Goal: Use online tool/utility: Utilize a website feature to perform a specific function

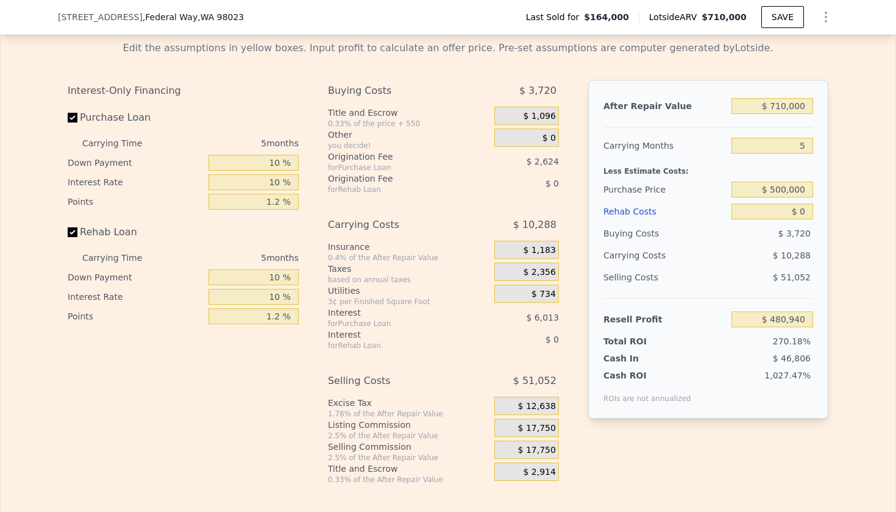
scroll to position [1758, 0]
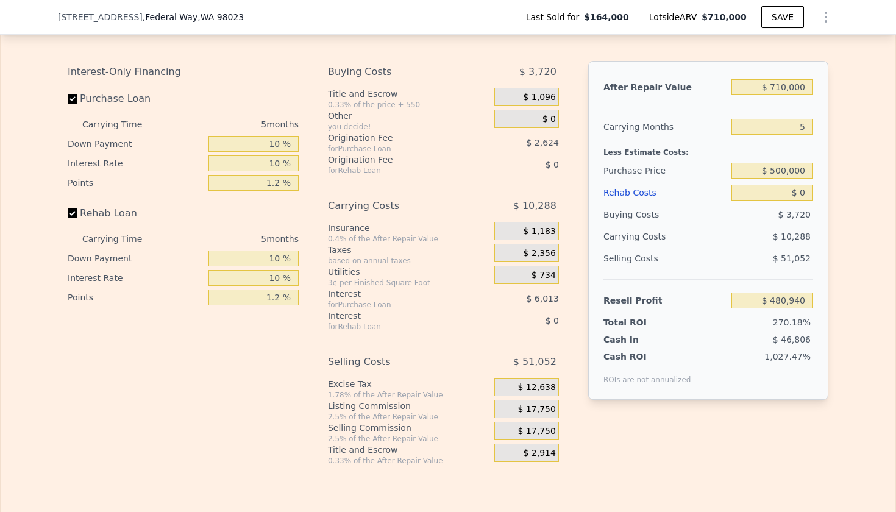
click at [71, 98] on input "Purchase Loan" at bounding box center [73, 99] width 10 height 10
checkbox input "false"
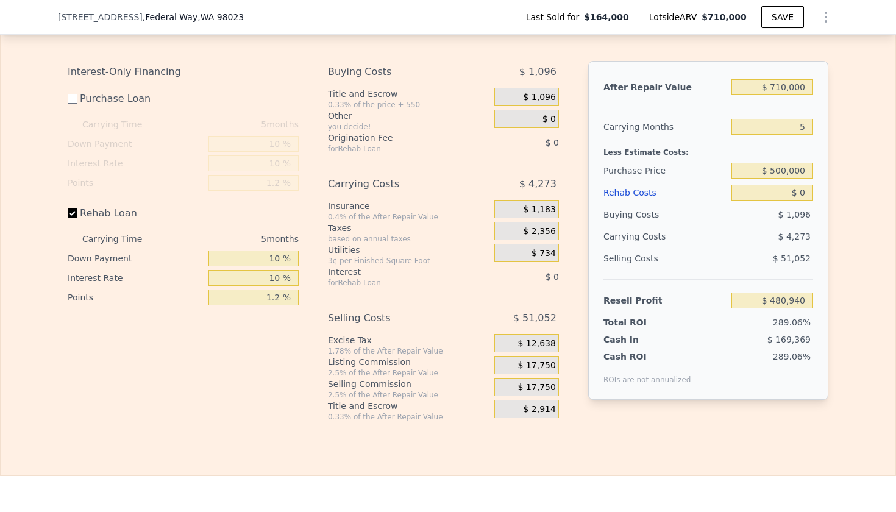
type input "$ 489,579"
click at [76, 218] on input "Rehab Loan" at bounding box center [73, 214] width 10 height 10
checkbox input "false"
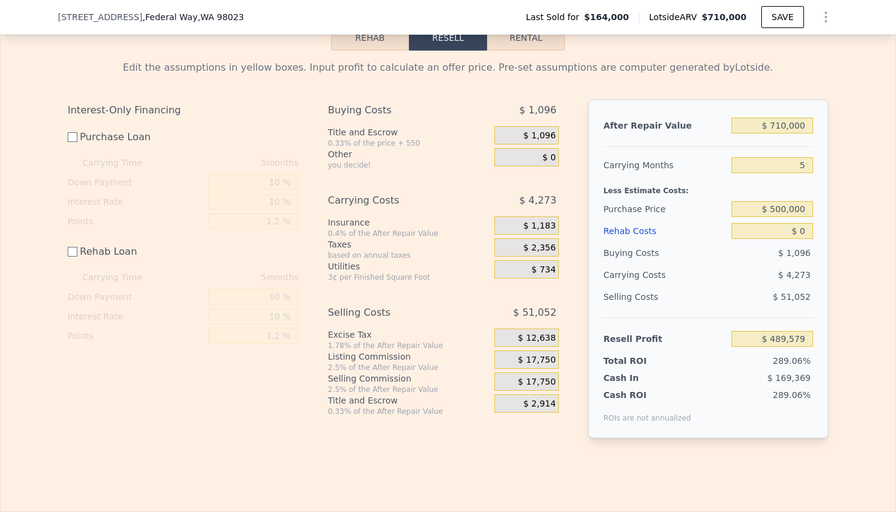
scroll to position [1719, 0]
click at [542, 135] on span "$ 1,096" at bounding box center [539, 136] width 32 height 11
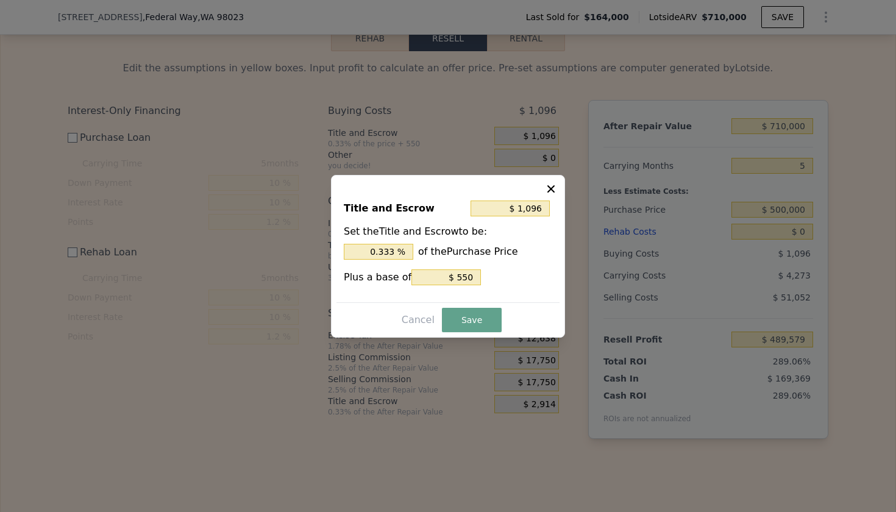
click at [551, 189] on icon at bounding box center [551, 188] width 7 height 7
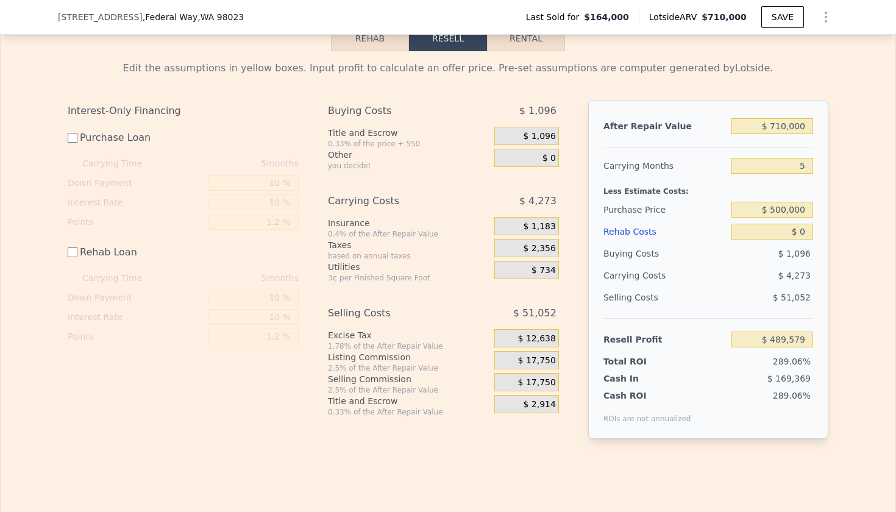
click at [543, 231] on span "$ 1,183" at bounding box center [539, 226] width 32 height 11
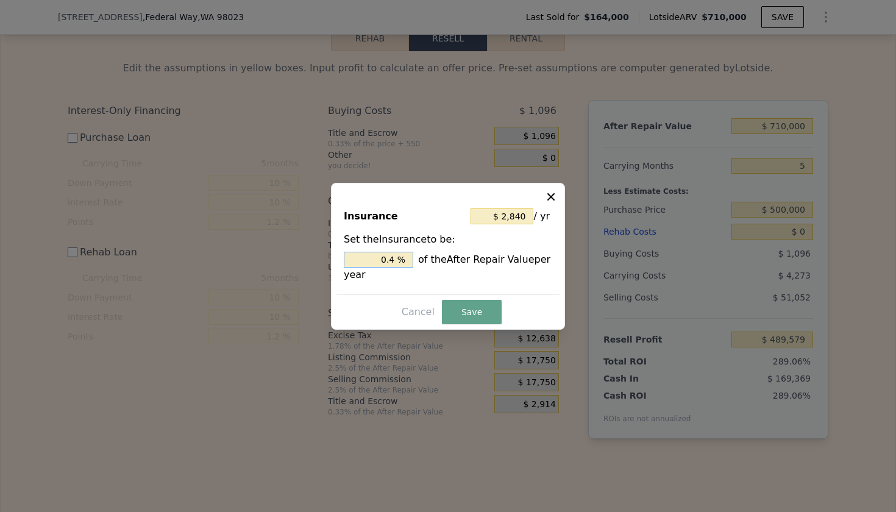
click at [382, 263] on input "0.4 %" at bounding box center [379, 260] width 70 height 16
type input "$ 0"
type input "0 %"
click at [485, 310] on button "Save" at bounding box center [472, 312] width 60 height 24
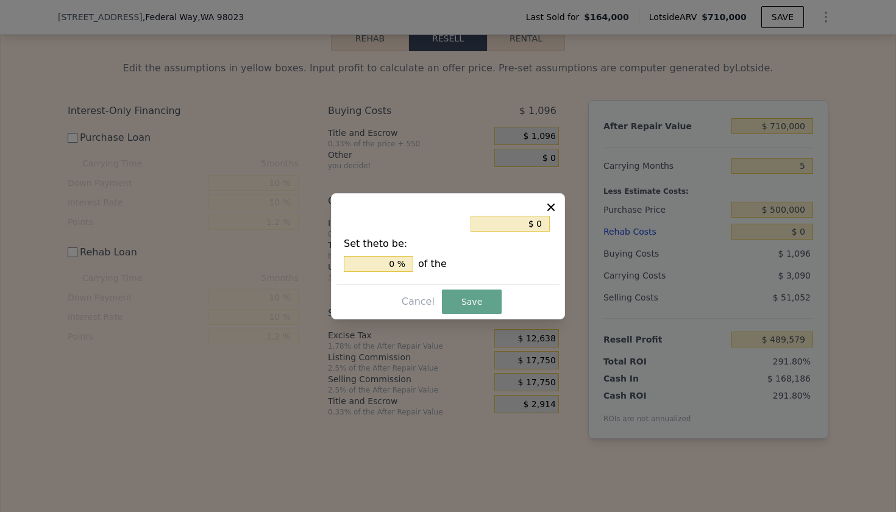
type input "$ 490,762"
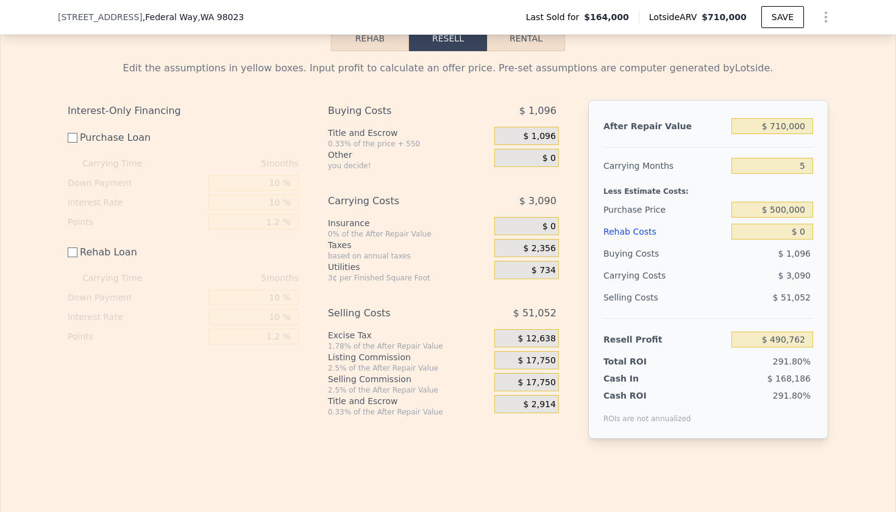
click at [540, 248] on span "$ 2,356" at bounding box center [539, 248] width 32 height 11
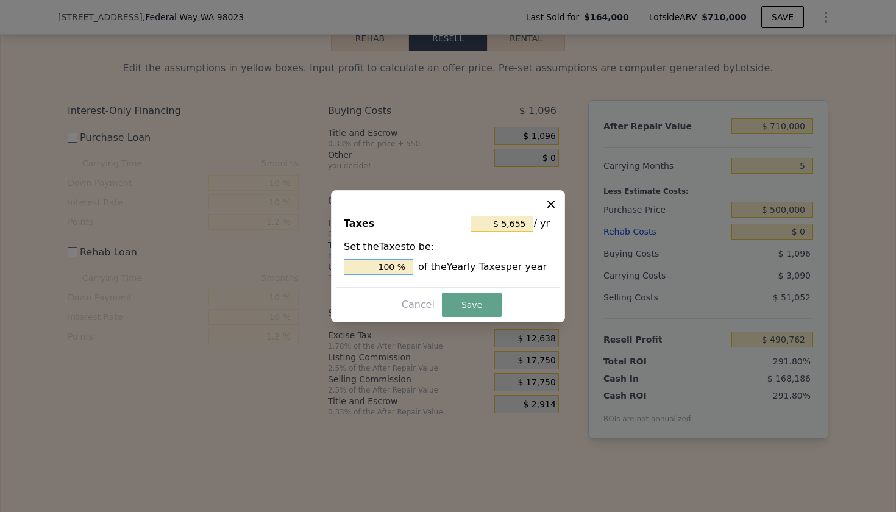
click at [380, 265] on input "100 %" at bounding box center [379, 267] width 70 height 16
type input "$ 0"
type input "0 %"
click at [468, 306] on button "Save" at bounding box center [472, 305] width 60 height 24
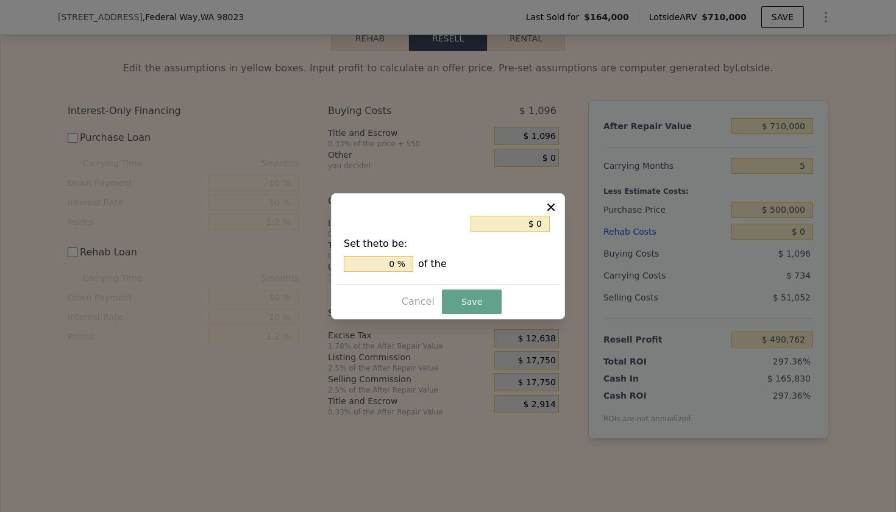
type input "$ 493,118"
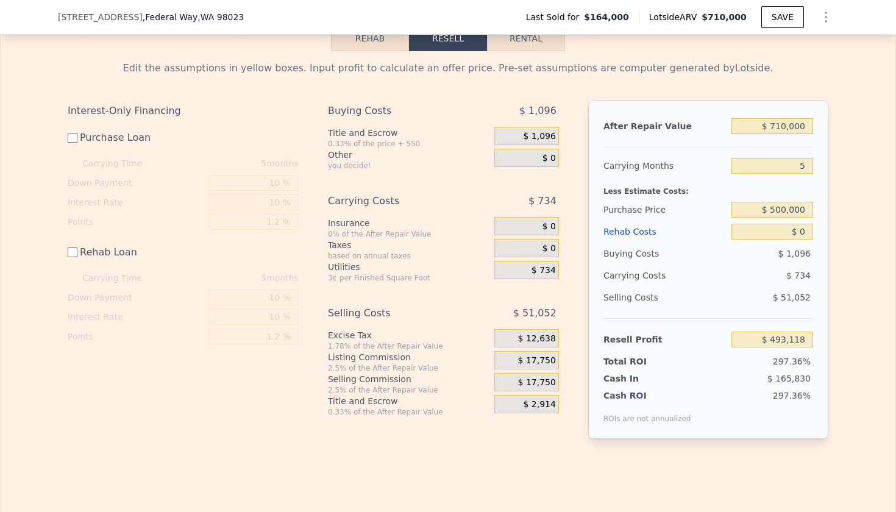
click at [541, 272] on span "$ 734" at bounding box center [544, 270] width 24 height 11
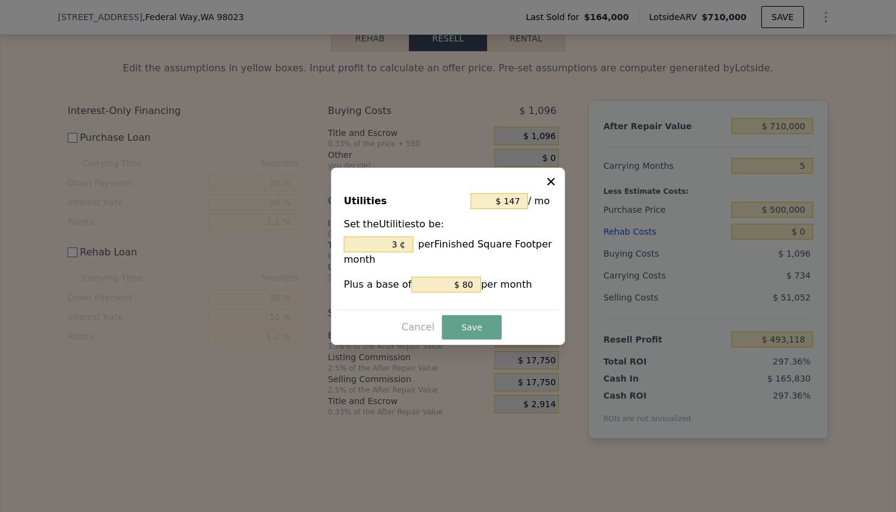
click at [554, 182] on icon at bounding box center [551, 182] width 12 height 12
type input "3 %"
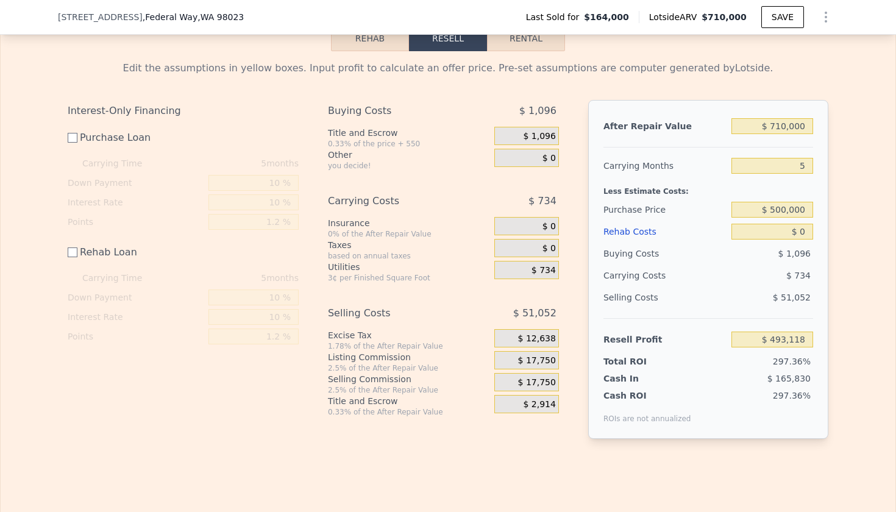
click at [544, 132] on span "$ 1,096" at bounding box center [539, 136] width 32 height 11
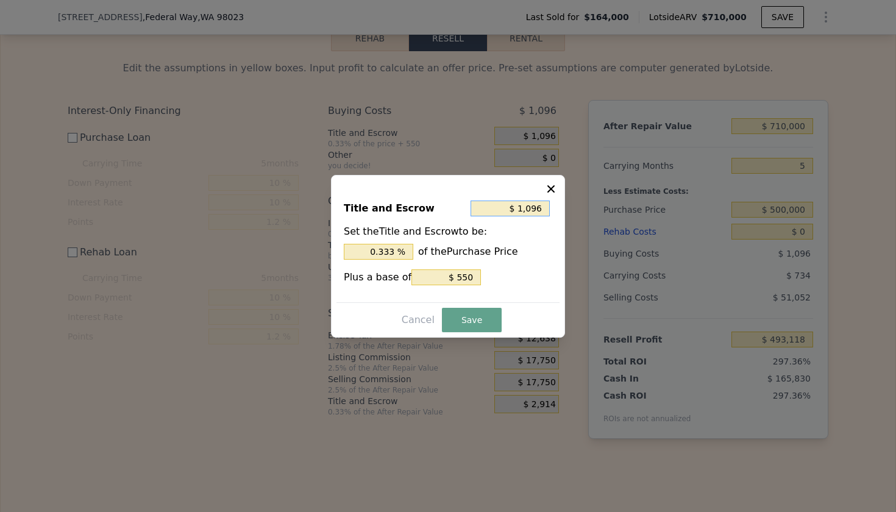
click at [543, 213] on input "$ 1,096" at bounding box center [510, 209] width 79 height 16
type input "$ 0"
type input "0 %"
type input "$ 0"
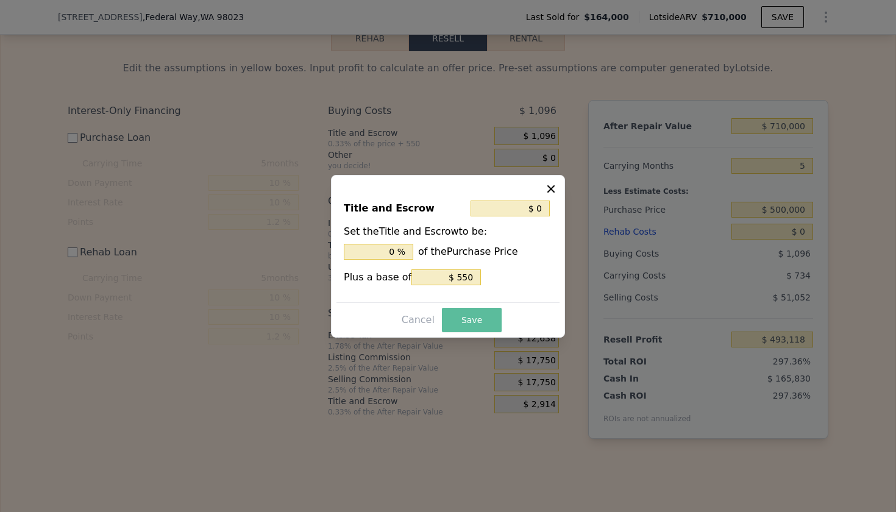
click at [469, 331] on button "Save" at bounding box center [472, 320] width 60 height 24
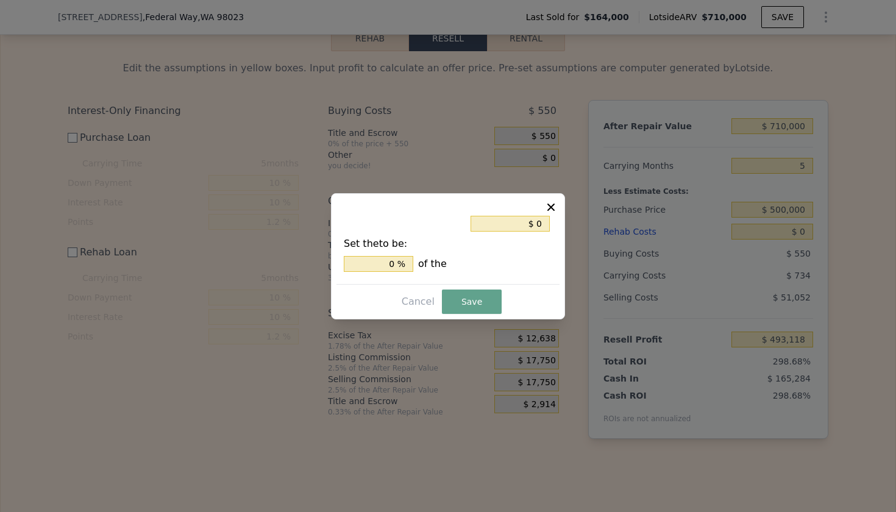
type input "$ 493,664"
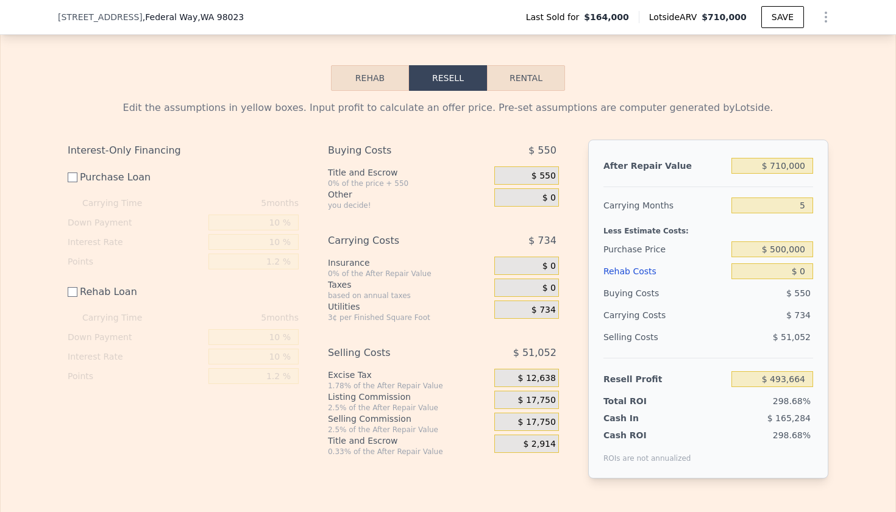
scroll to position [1666, 0]
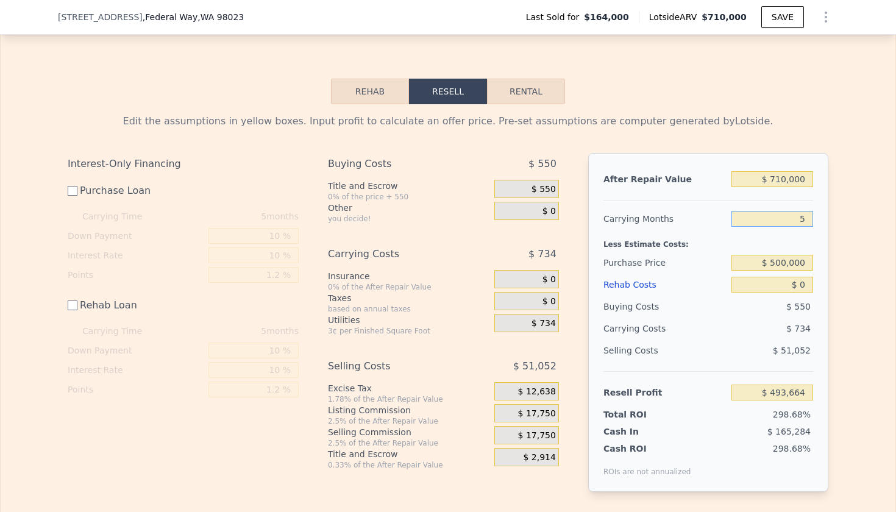
click at [796, 221] on input "5" at bounding box center [773, 219] width 82 height 16
type input "0"
type input "$ 494,398"
type input "4"
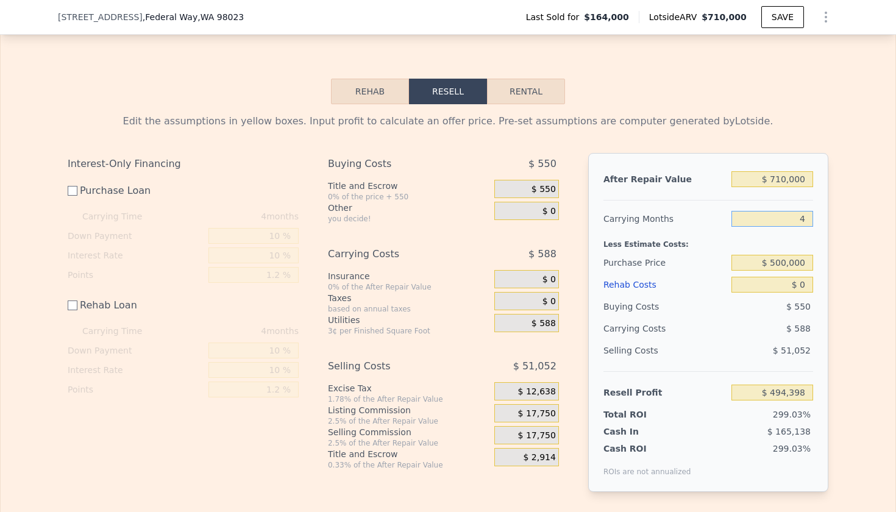
type input "$ 493,810"
type input "4"
click at [754, 343] on div "$ 51,052" at bounding box center [773, 351] width 82 height 22
click at [786, 183] on input "$ 710,000" at bounding box center [773, 179] width 82 height 16
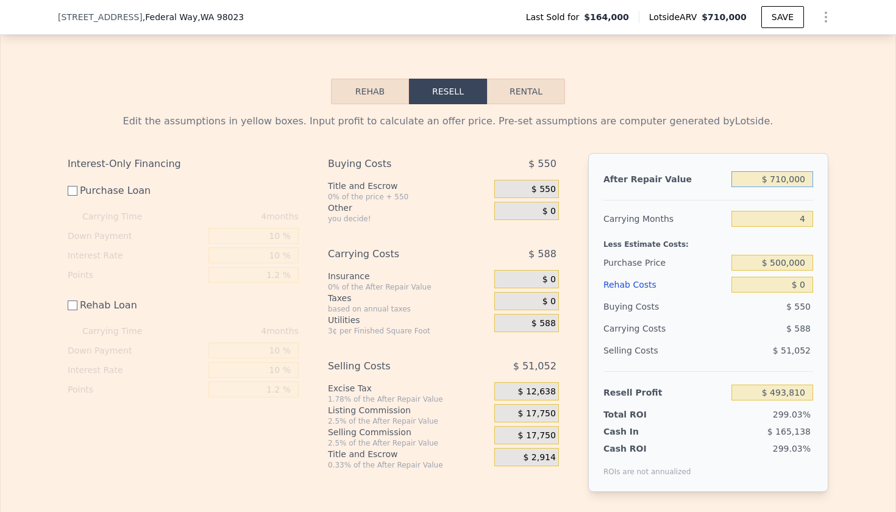
click at [779, 174] on input "$ 710,000" at bounding box center [773, 179] width 82 height 16
type input "$ 7"
type input "-$ 165,681"
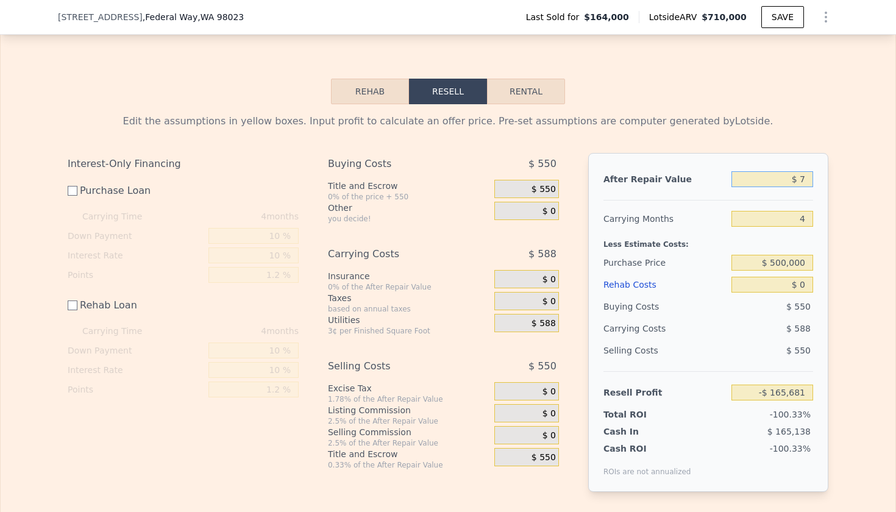
type input "$ 75"
type input "-$ 165,618"
type input "$ 750"
type input "-$ 164,991"
type input "$ 7,500"
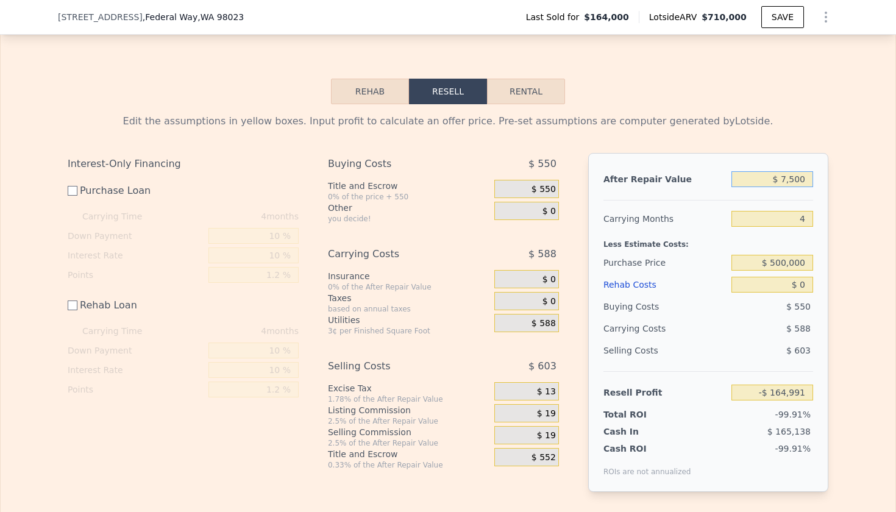
type input "-$ 158,723"
type input "$ 75,000"
type input "-$ 96,023"
type input "$ 750,000"
type input "$ 530,964"
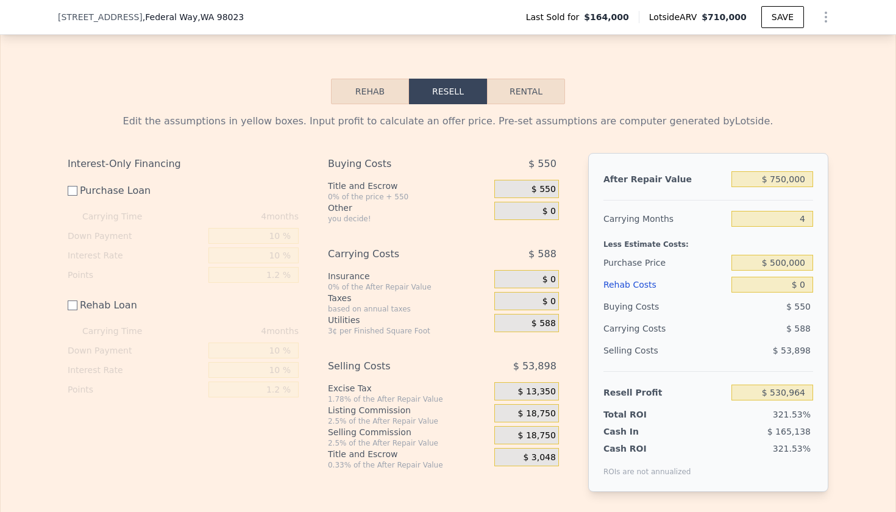
click at [762, 335] on div "$ 588" at bounding box center [749, 329] width 129 height 22
click at [809, 288] on input "$ 0" at bounding box center [773, 285] width 82 height 16
type input "$ 1"
type input "$ 530,963"
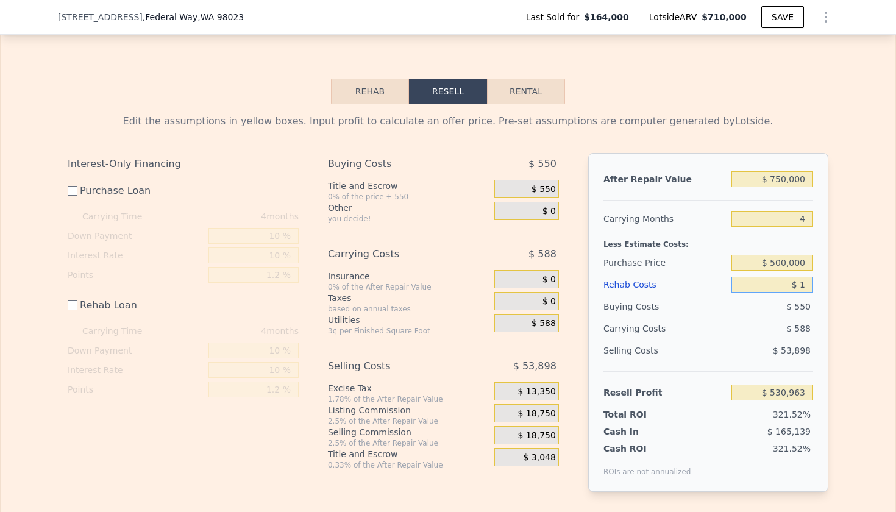
type input "$ 10"
type input "$ 530,954"
type input "$ 100"
type input "$ 530,864"
type input "$ 1,000"
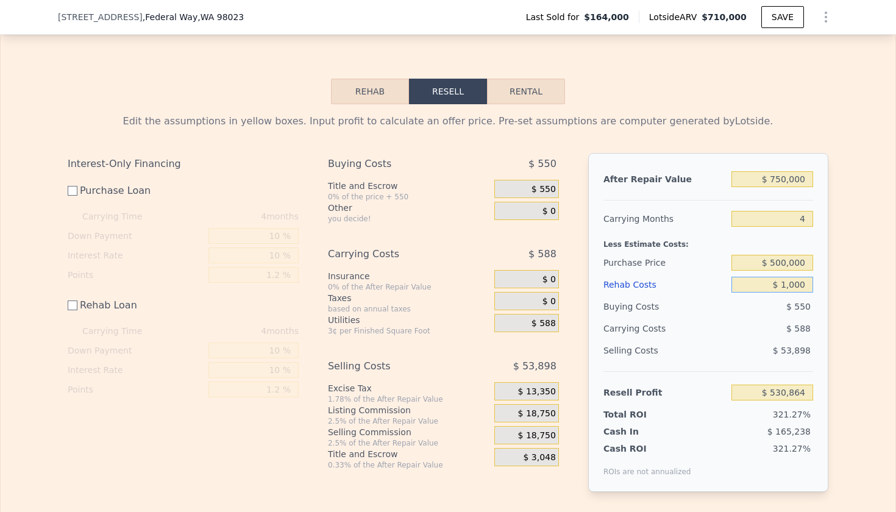
type input "$ 529,964"
type input "$ 10,000"
type input "$ 520,964"
type input "$ 100,000"
type input "$ 430,964"
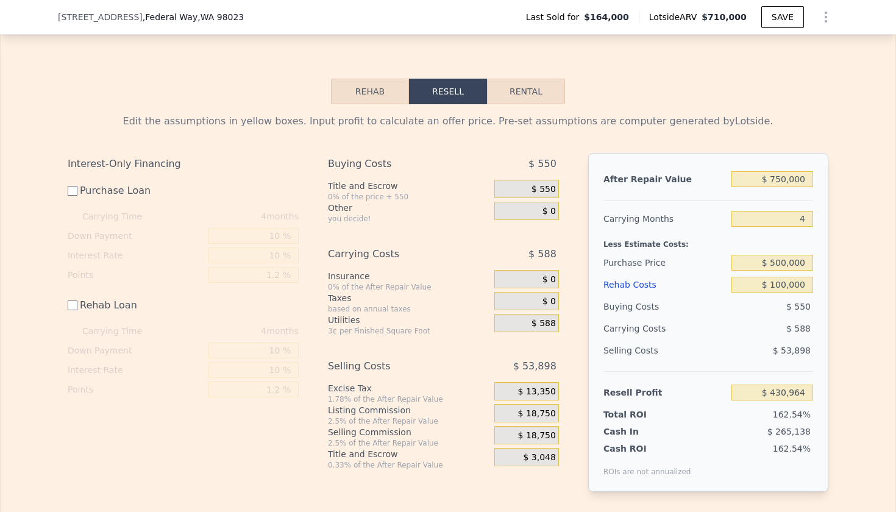
click at [759, 334] on div "$ 588" at bounding box center [749, 329] width 129 height 22
click at [786, 276] on div "$ 100,000" at bounding box center [773, 285] width 82 height 22
click at [782, 263] on input "$ 500,000" at bounding box center [773, 263] width 82 height 16
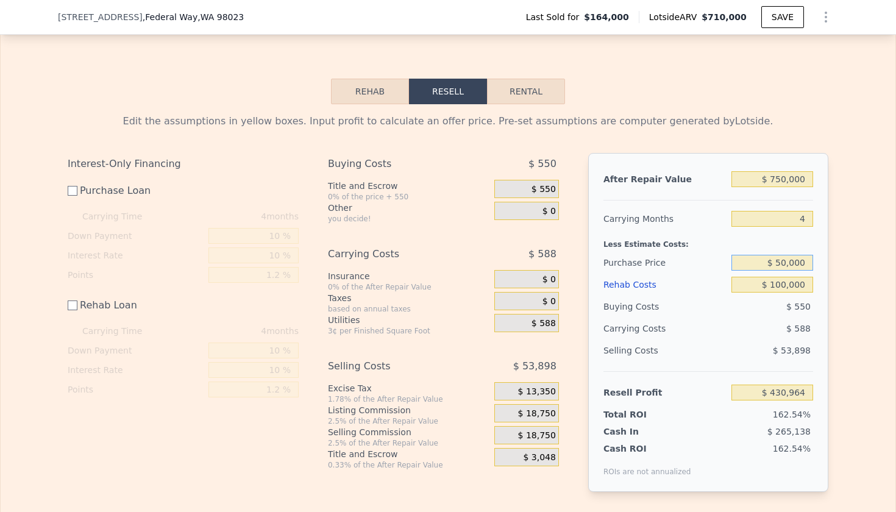
type input "$ 500,000"
click at [760, 335] on div "$ 588" at bounding box center [749, 329] width 129 height 22
type input "$ 94,964"
click at [785, 262] on input "$ 500,000" at bounding box center [773, 263] width 82 height 16
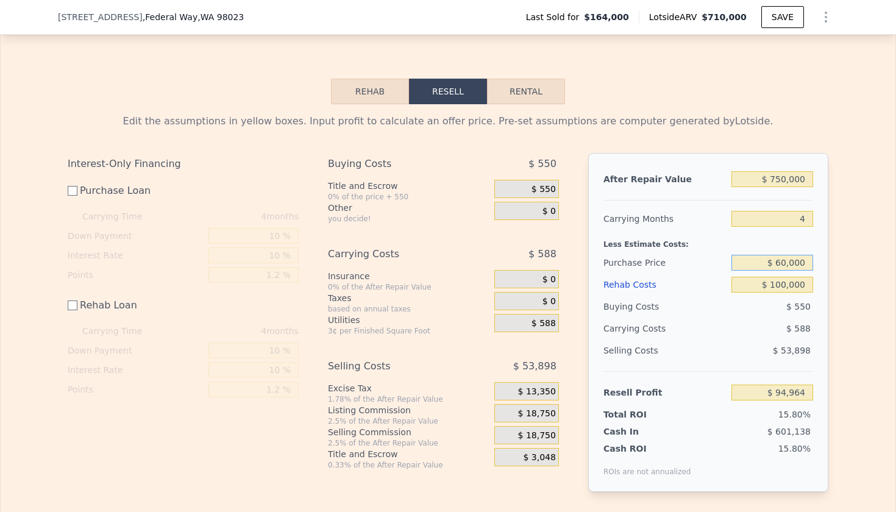
type input "$ 600,000"
click at [746, 330] on div "$ 588" at bounding box center [749, 329] width 129 height 22
type input "-$ 5,036"
click at [784, 266] on input "$ 600,000" at bounding box center [773, 263] width 82 height 16
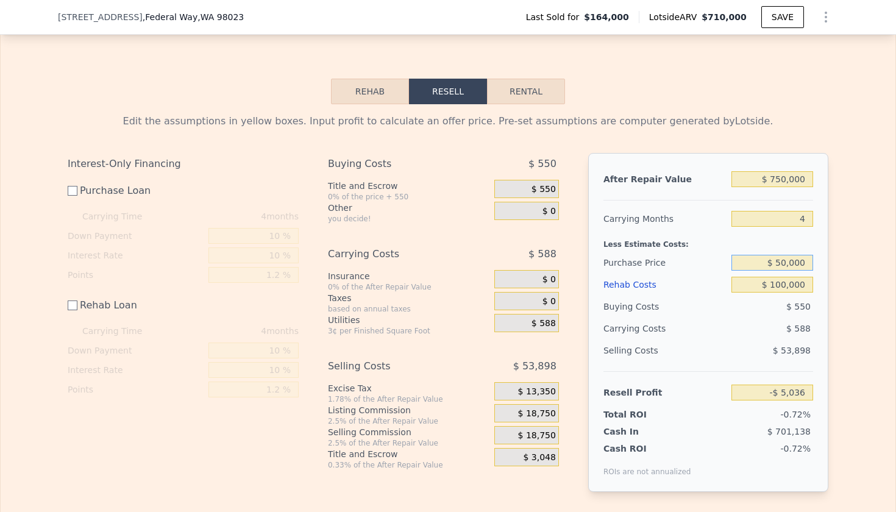
type input "$ 500,000"
type input "$ 94,964"
click at [732, 301] on div "$ 550" at bounding box center [773, 307] width 82 height 22
click at [793, 265] on input "$ 500,000" at bounding box center [773, 263] width 82 height 16
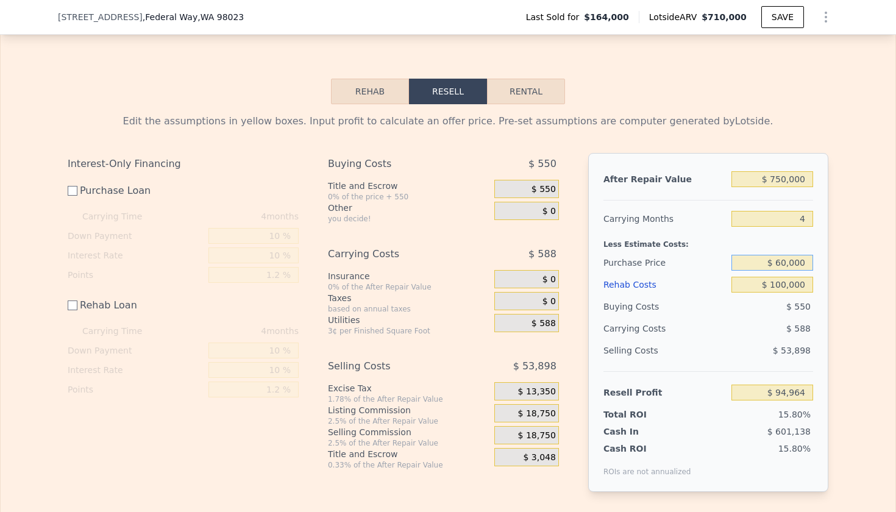
type input "$ 600,000"
click at [676, 343] on div "Selling Costs" at bounding box center [665, 351] width 123 height 22
type input "-$ 5,036"
click at [796, 398] on input "-$ 5,036" at bounding box center [773, 393] width 82 height 16
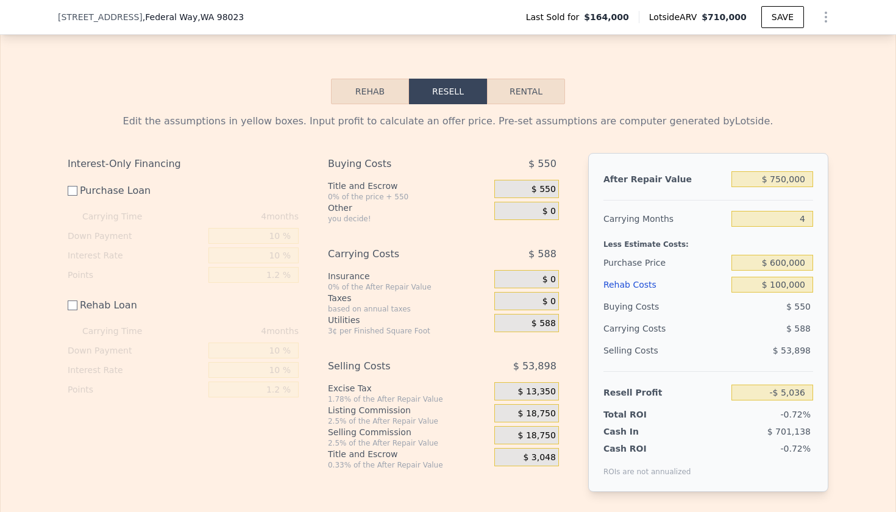
click at [749, 302] on div "$ 550" at bounding box center [773, 307] width 82 height 22
click at [782, 263] on input "$ 600,000" at bounding box center [773, 263] width 82 height 16
type input "$ 550,000"
click at [773, 322] on div "$ 588" at bounding box center [749, 329] width 129 height 22
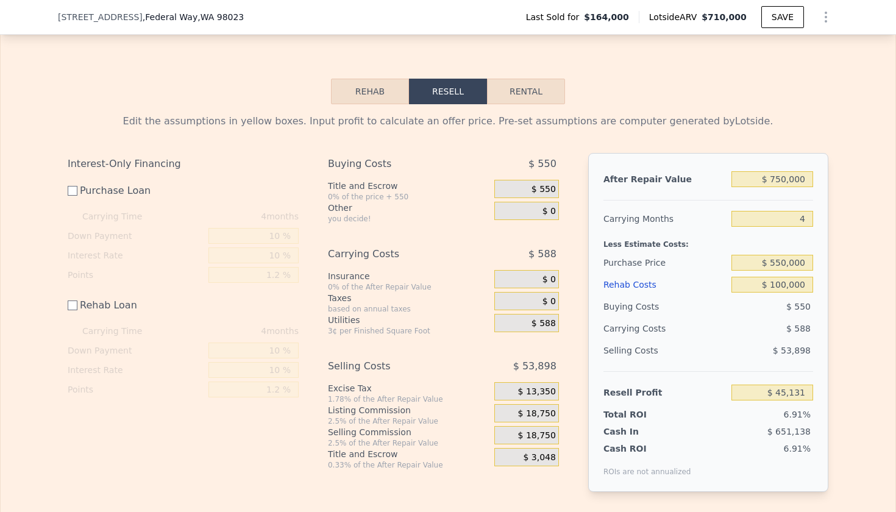
type input "$ 44,964"
click at [779, 259] on input "$ 550,000" at bounding box center [773, 263] width 82 height 16
click at [782, 282] on input "$ 100,000" at bounding box center [773, 285] width 82 height 16
click at [779, 281] on input "$ 100,000" at bounding box center [773, 285] width 82 height 16
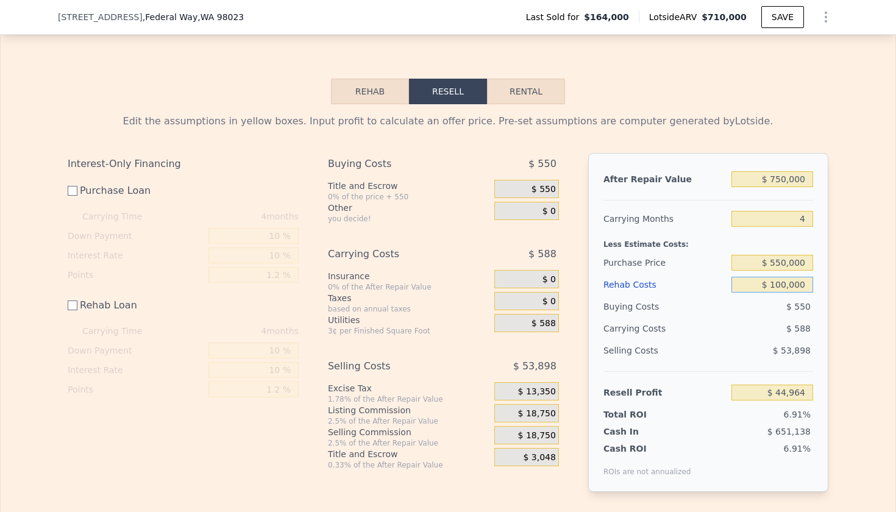
click at [779, 281] on input "$ 100,000" at bounding box center [773, 285] width 82 height 16
type input "$ 8"
type input "$ 144,956"
type input "$ 80"
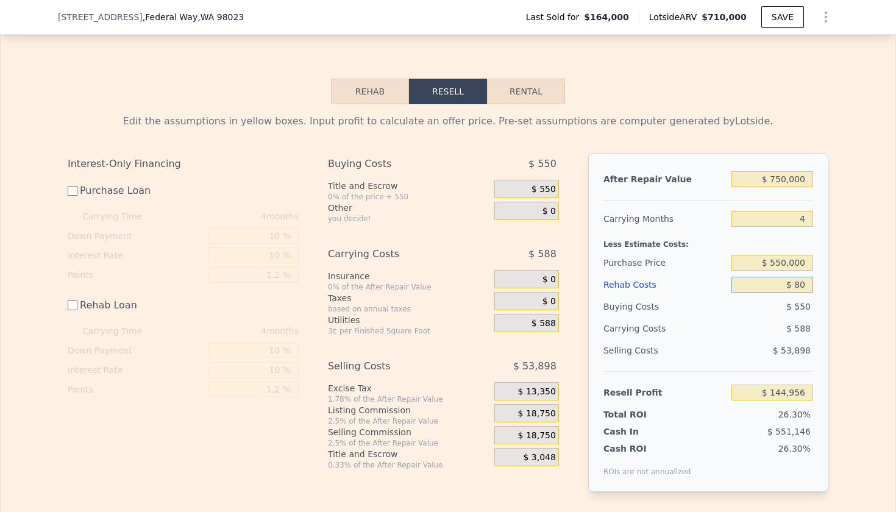
type input "$ 144,884"
type input "$ 800"
type input "$ 144,164"
type input "$ 8,000"
type input "$ 136,964"
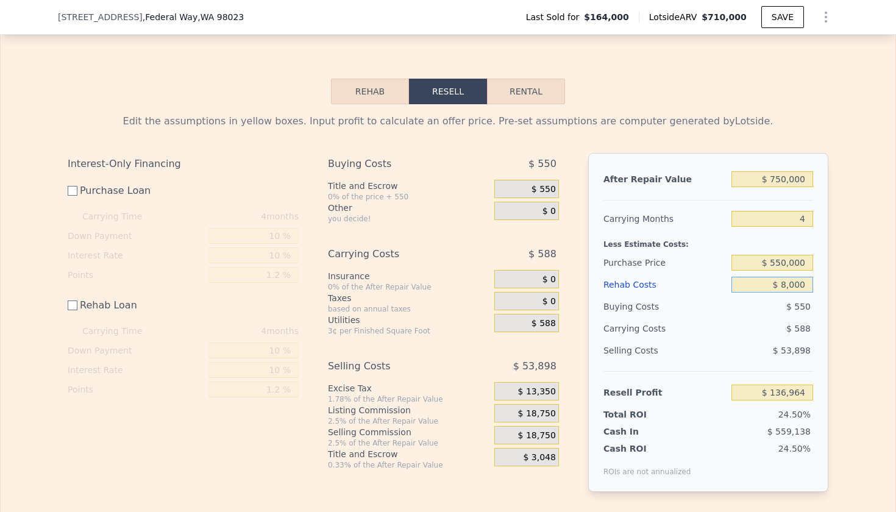
type input "$ 80,000"
type input "$ 64,964"
click at [787, 267] on input "$ 550,000" at bounding box center [773, 263] width 82 height 16
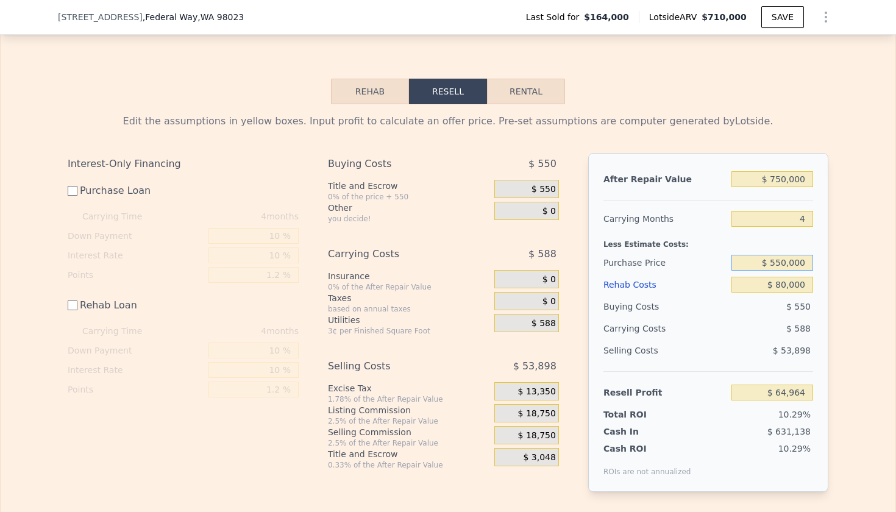
click at [787, 267] on input "$ 550,000" at bounding box center [773, 263] width 82 height 16
click at [793, 291] on input "$ 80,000" at bounding box center [773, 285] width 82 height 16
type input "$ 1"
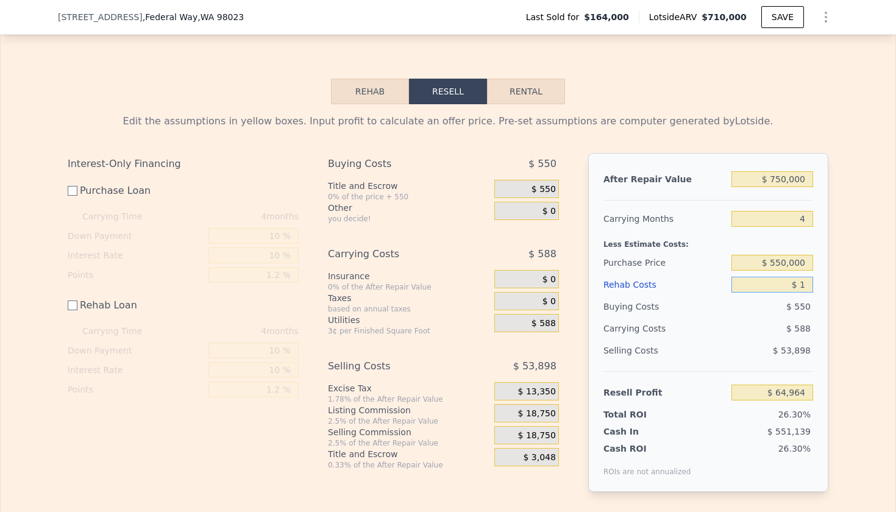
type input "$ 144,963"
type input "$ 10"
type input "$ 144,954"
type input "$ 100"
type input "$ 144,864"
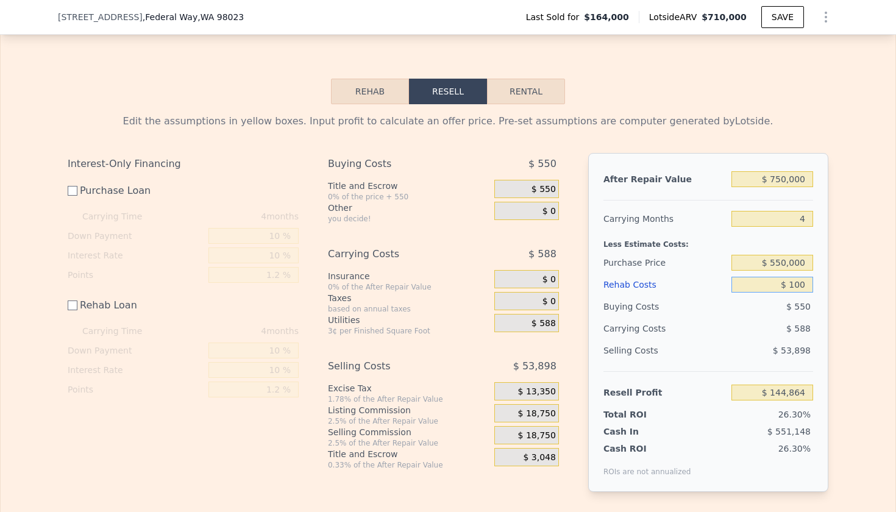
type input "$ 1,000"
type input "$ 143,964"
type input "$ 10,000"
type input "$ 134,964"
type input "$ 100,000"
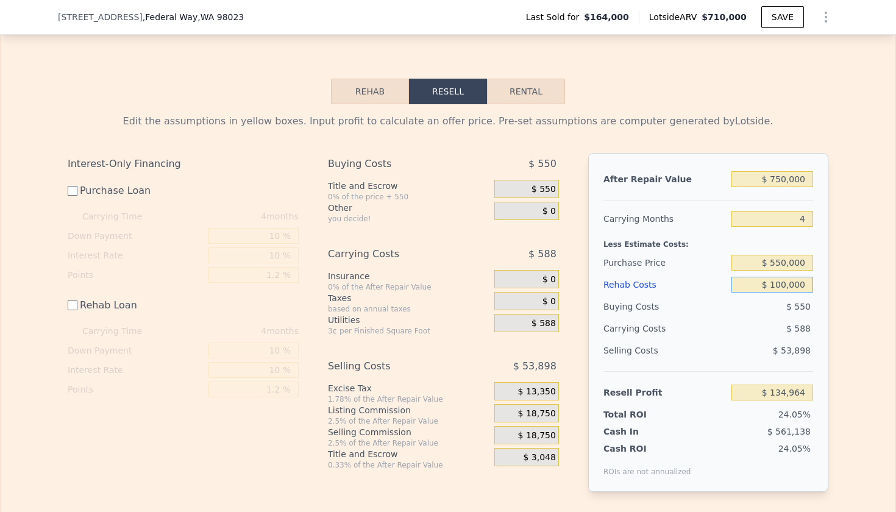
type input "$ 44,964"
click at [795, 256] on input "$ 550,000" at bounding box center [773, 263] width 82 height 16
click at [797, 259] on input "$ 550,000" at bounding box center [773, 263] width 82 height 16
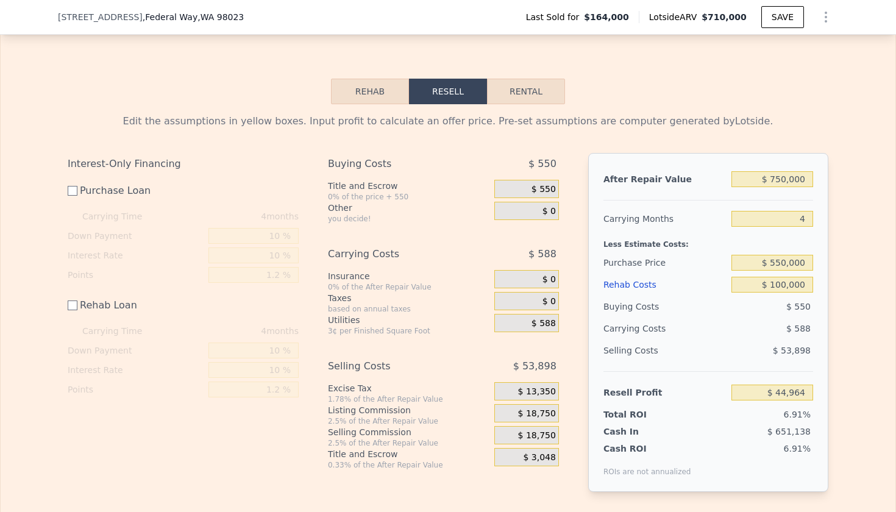
click at [744, 355] on div "$ 53,898" at bounding box center [773, 351] width 82 height 22
click at [792, 264] on input "$ 550,000" at bounding box center [773, 263] width 82 height 16
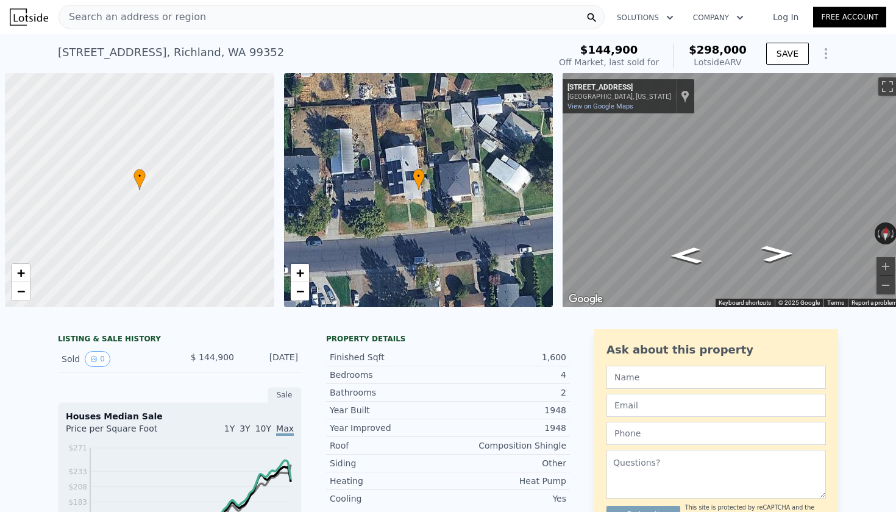
scroll to position [0, 5]
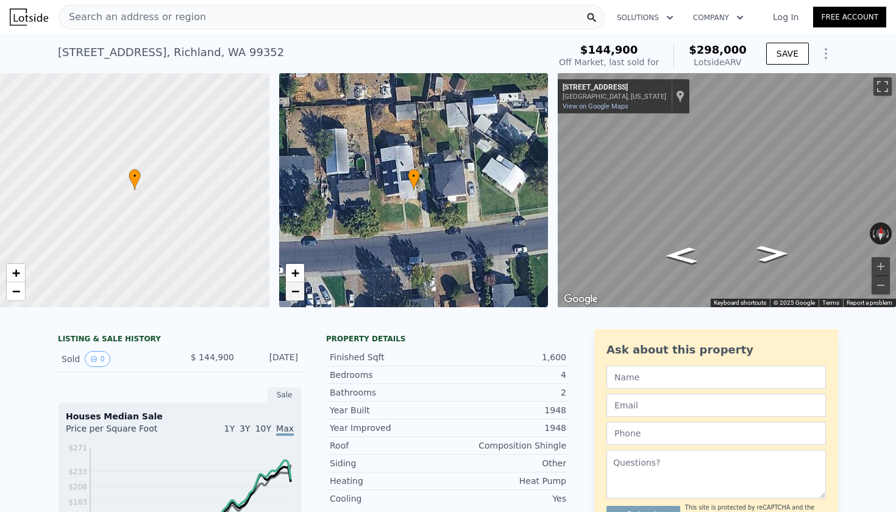
click at [298, 292] on span "−" at bounding box center [295, 291] width 8 height 15
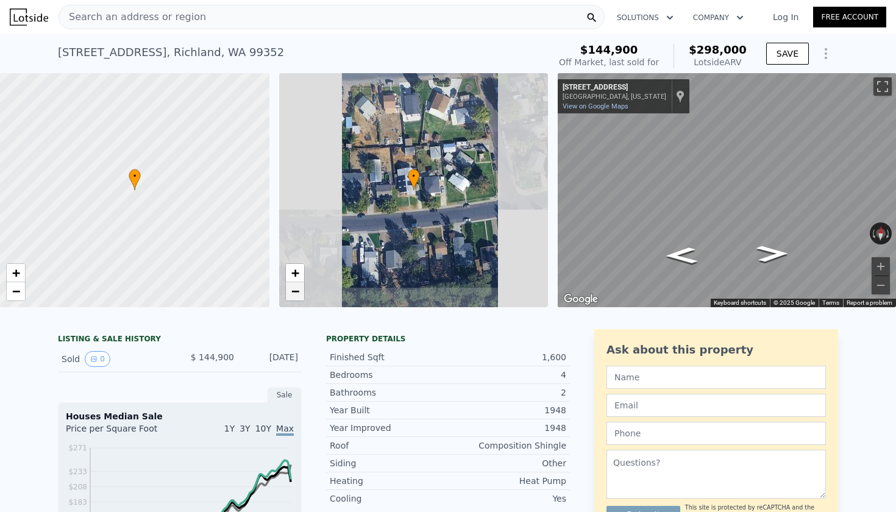
click at [298, 292] on span "−" at bounding box center [295, 291] width 8 height 15
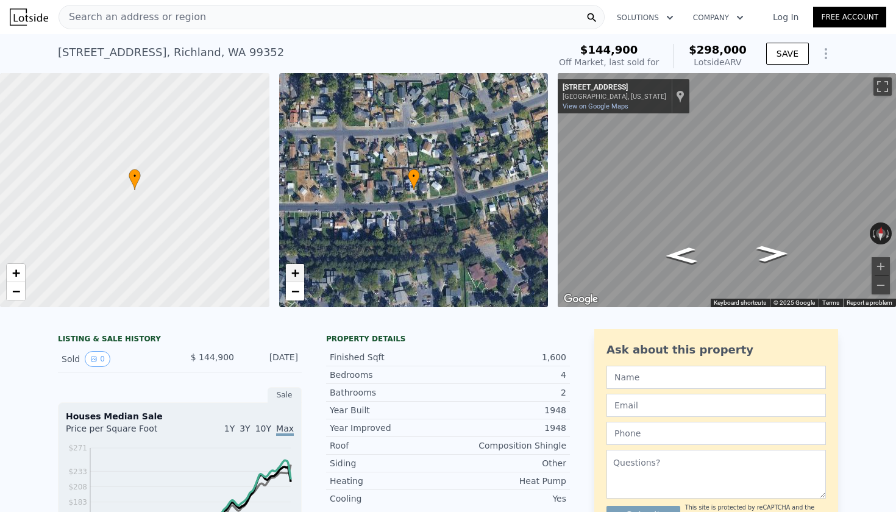
click at [299, 276] on span "+" at bounding box center [295, 272] width 8 height 15
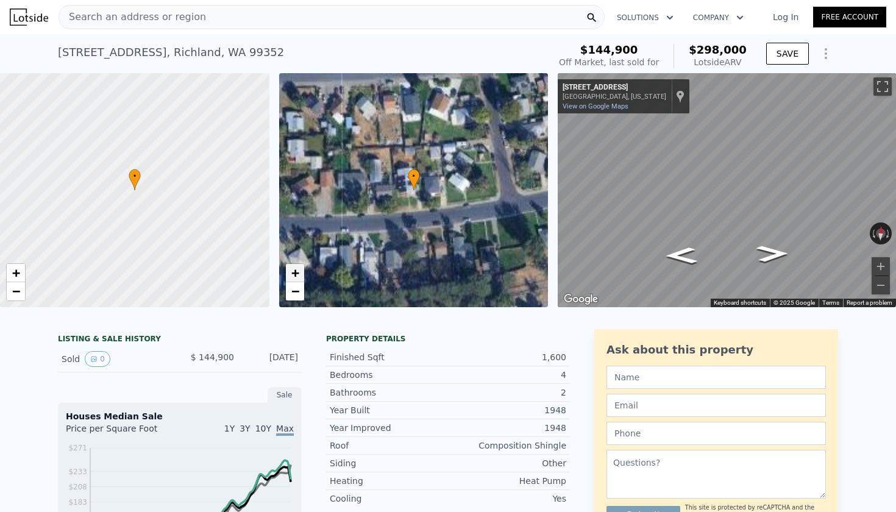
click at [299, 276] on span "+" at bounding box center [295, 272] width 8 height 15
